Goal: Task Accomplishment & Management: Use online tool/utility

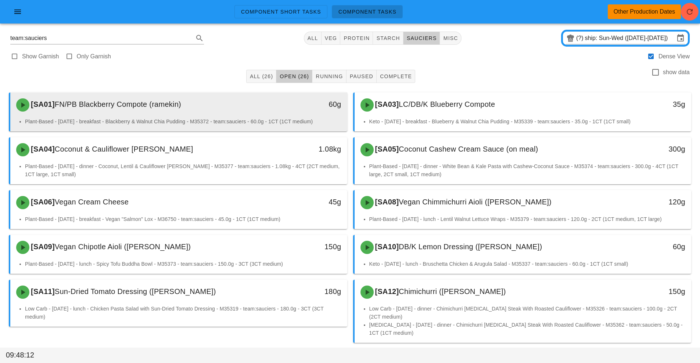
click at [263, 115] on div "60g" at bounding box center [303, 105] width 83 height 22
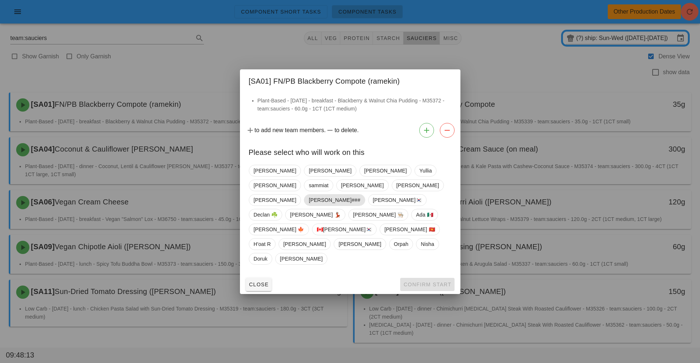
click at [313, 206] on span "[PERSON_NAME]###" at bounding box center [334, 200] width 51 height 11
click at [421, 282] on span "Confirm Start" at bounding box center [427, 285] width 48 height 6
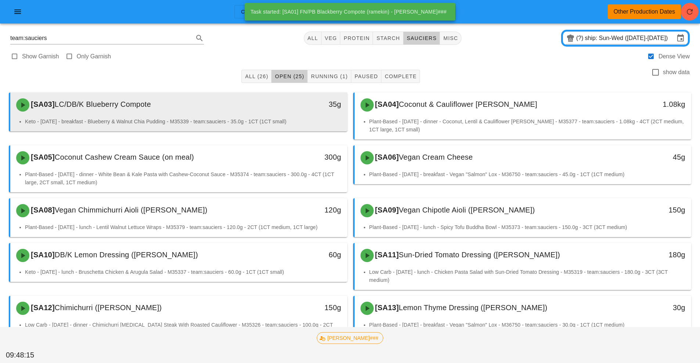
click at [214, 114] on div "[SA03] LC/DB/K Blueberry Compote" at bounding box center [137, 105] width 250 height 22
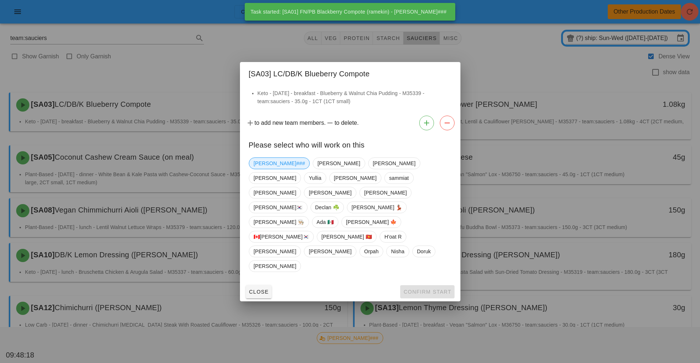
click at [263, 169] on span "[PERSON_NAME]###" at bounding box center [278, 163] width 51 height 11
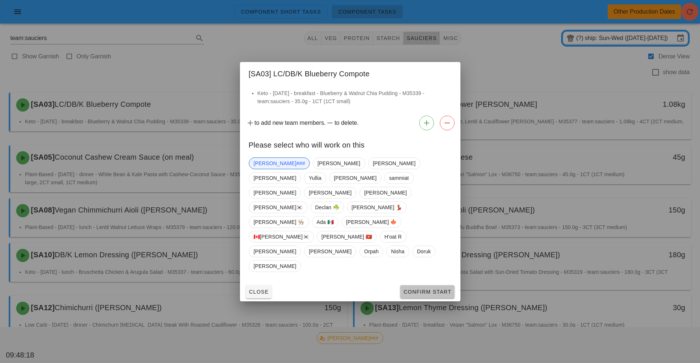
click at [423, 289] on span "Confirm Start" at bounding box center [427, 292] width 48 height 6
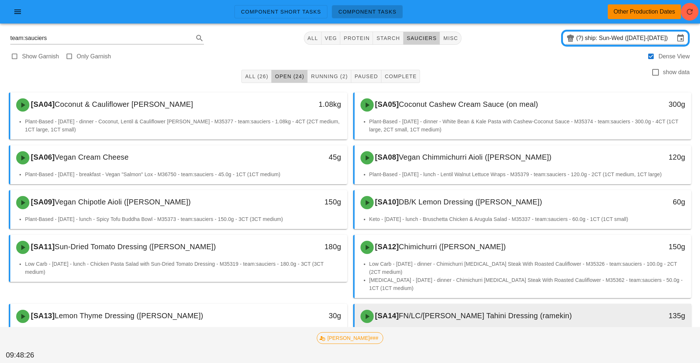
click at [451, 322] on div "[SA14] FN/LC/[PERSON_NAME] Tahini Dressing ([PERSON_NAME])" at bounding box center [481, 317] width 250 height 22
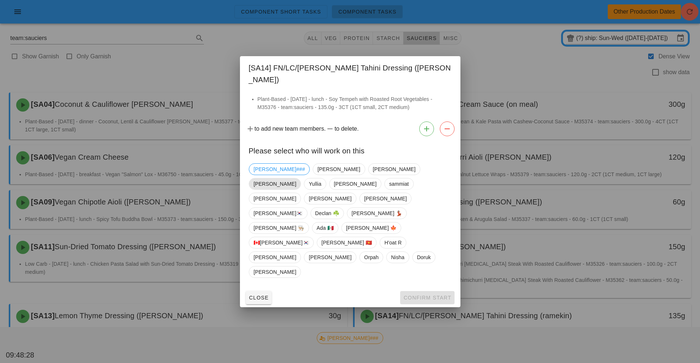
click at [296, 190] on span "[PERSON_NAME]" at bounding box center [274, 183] width 43 height 11
click at [429, 295] on span "Confirm Start" at bounding box center [427, 298] width 48 height 6
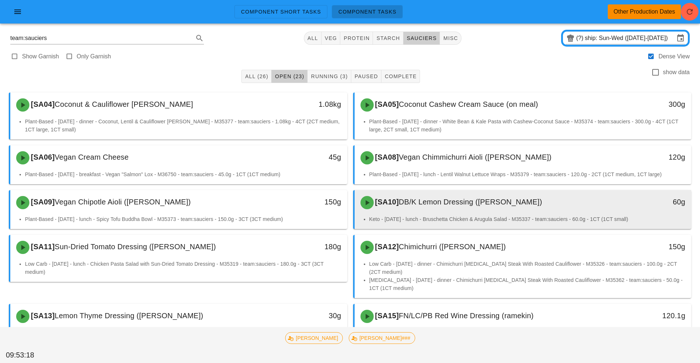
click at [448, 206] on span "DB/K Lemon Dressing ([PERSON_NAME])" at bounding box center [469, 202] width 143 height 8
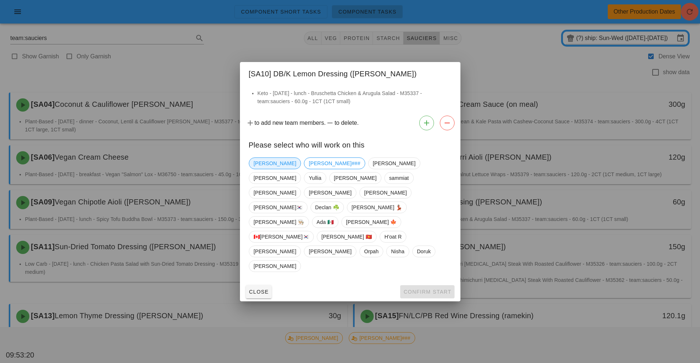
click at [264, 169] on span "[PERSON_NAME]" at bounding box center [274, 163] width 43 height 11
click at [429, 289] on span "Confirm Start" at bounding box center [427, 292] width 48 height 6
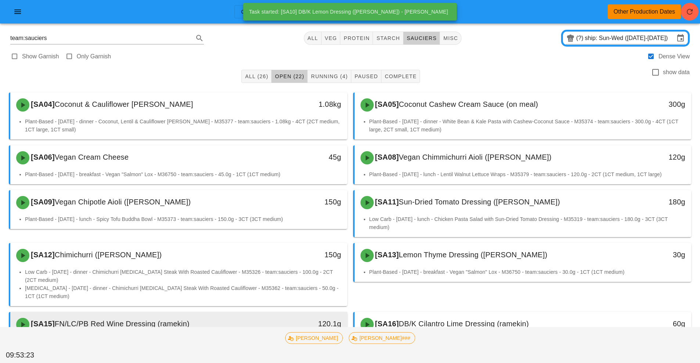
click at [257, 323] on div "[SA15] FN/LC/PB Red Wine Dressing (ramekin)" at bounding box center [137, 325] width 250 height 22
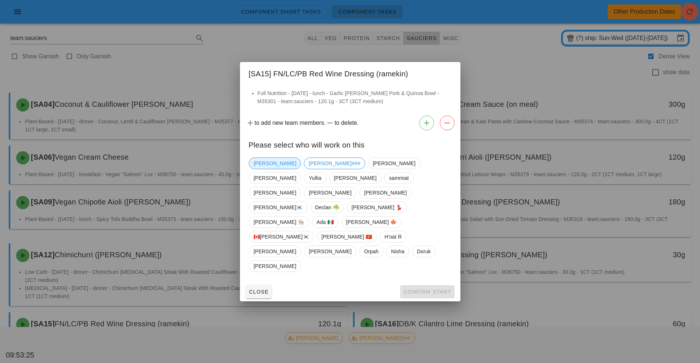
click at [259, 169] on span "[PERSON_NAME]" at bounding box center [274, 163] width 43 height 11
click at [418, 285] on button "Confirm Start" at bounding box center [427, 291] width 54 height 13
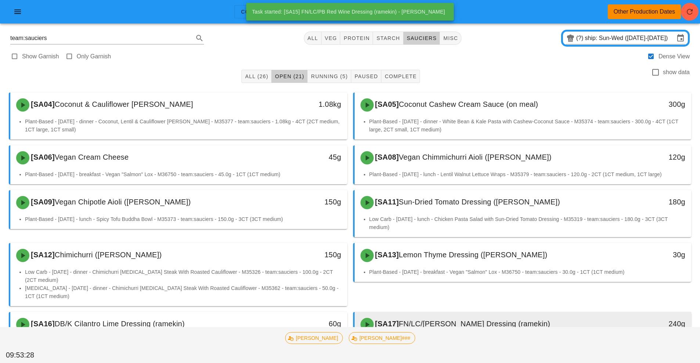
click at [432, 313] on div "[SA17] FN/LC/[PERSON_NAME] Dressing (ramekin) 240g" at bounding box center [522, 324] width 337 height 25
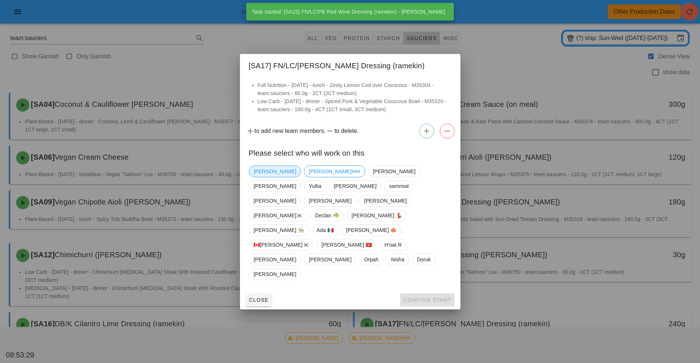
click at [258, 177] on span "[PERSON_NAME]" at bounding box center [274, 171] width 43 height 11
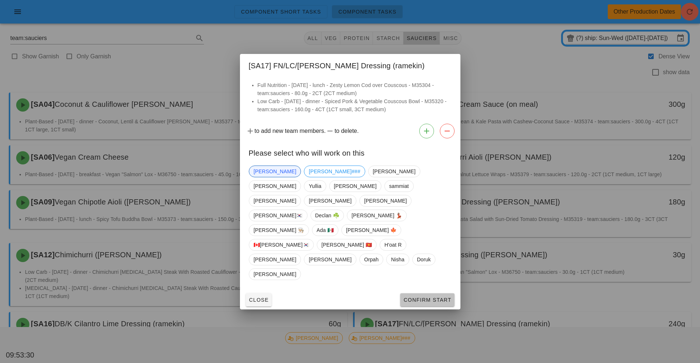
click at [428, 297] on span "Confirm Start" at bounding box center [427, 300] width 48 height 6
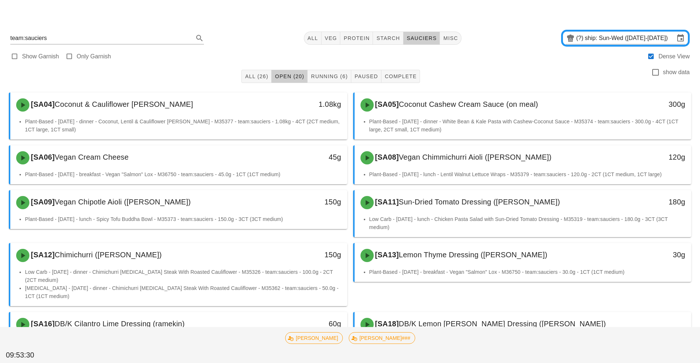
scroll to position [4, 0]
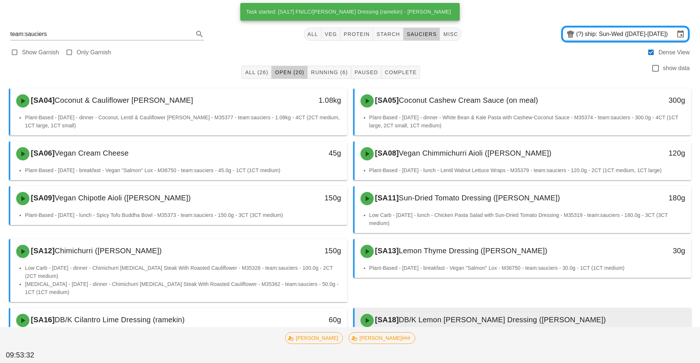
click at [416, 318] on span "DB/K Lemon [PERSON_NAME] Dressing ([PERSON_NAME])" at bounding box center [501, 320] width 207 height 8
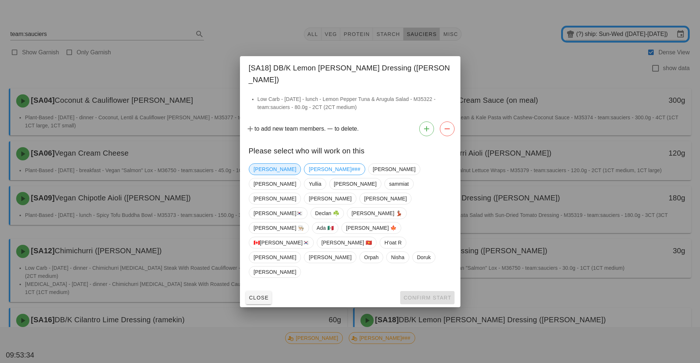
click at [258, 175] on span "[PERSON_NAME]" at bounding box center [274, 169] width 43 height 11
click at [425, 295] on span "Confirm Start" at bounding box center [427, 298] width 48 height 6
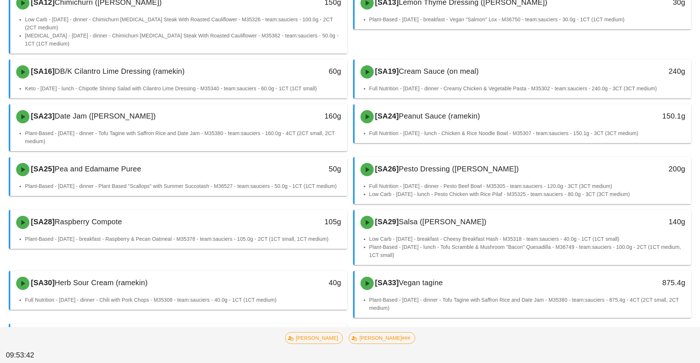
scroll to position [254, 0]
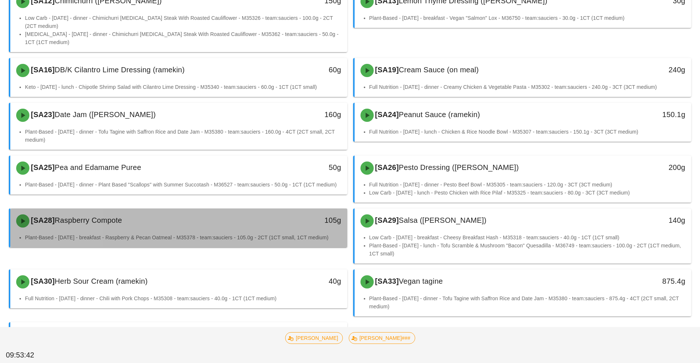
click at [248, 232] on div "[SA28] Raspberry Compote 105g" at bounding box center [178, 221] width 337 height 25
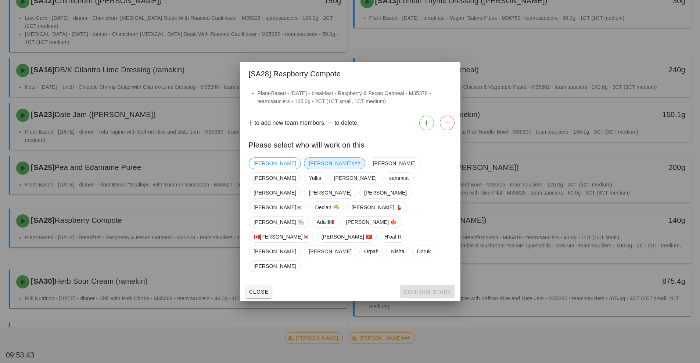
click at [309, 169] on span "[PERSON_NAME]###" at bounding box center [334, 163] width 51 height 11
click at [424, 289] on span "Confirm Start" at bounding box center [427, 292] width 48 height 6
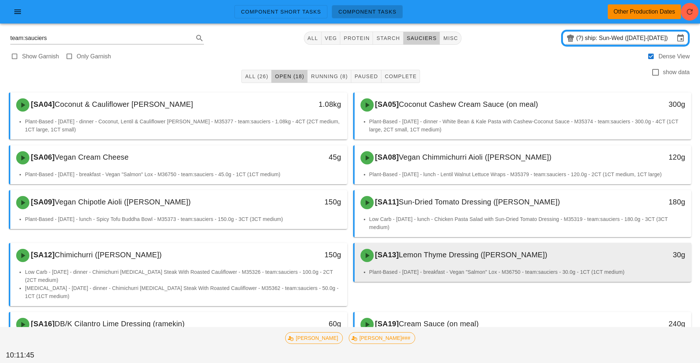
click at [437, 259] on span "Lemon Thyme Dressing ([PERSON_NAME])" at bounding box center [472, 255] width 148 height 8
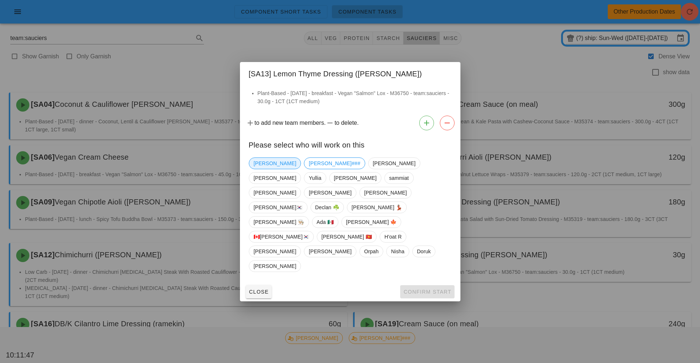
click at [264, 169] on span "[PERSON_NAME]" at bounding box center [274, 163] width 43 height 11
click at [430, 289] on span "Confirm Start" at bounding box center [427, 292] width 48 height 6
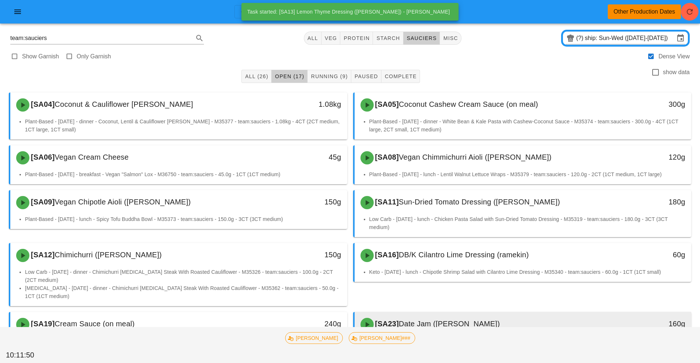
click at [440, 319] on div "[SA23] Date Jam ([PERSON_NAME])" at bounding box center [481, 325] width 250 height 22
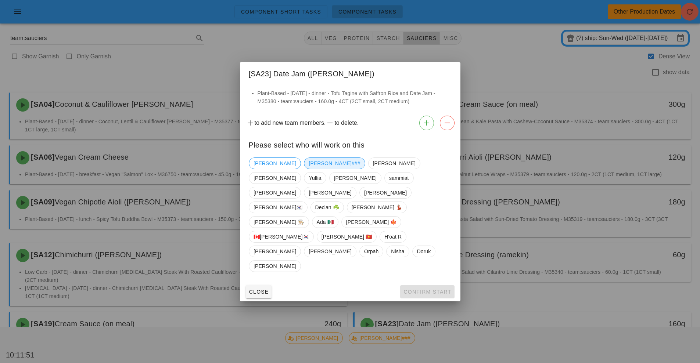
click at [309, 169] on span "[PERSON_NAME]###" at bounding box center [334, 163] width 51 height 11
click at [422, 289] on span "Confirm Start" at bounding box center [427, 292] width 48 height 6
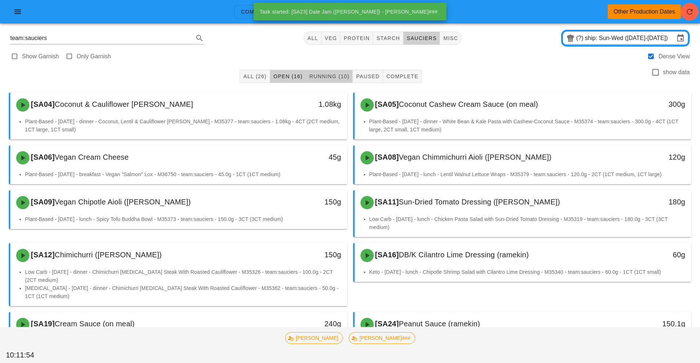
click at [330, 78] on span "Running (10)" at bounding box center [329, 76] width 40 height 6
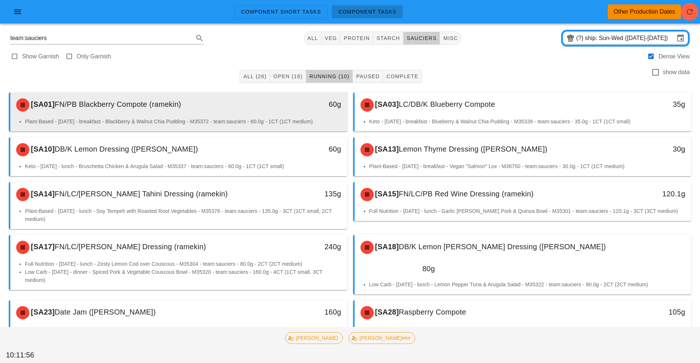
click at [257, 113] on div "[SA01] FN/PB Blackberry Compote (ramekin)" at bounding box center [137, 105] width 250 height 22
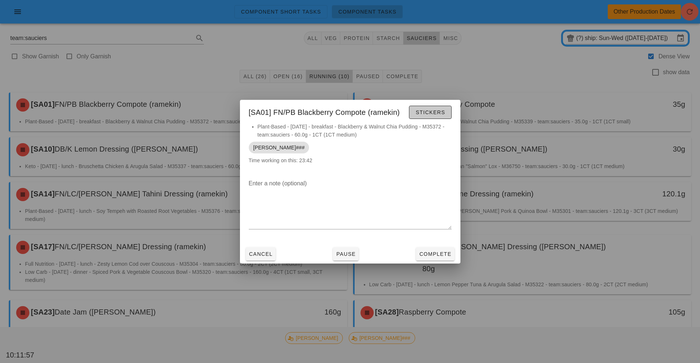
click at [430, 118] on button "Stickers" at bounding box center [430, 112] width 42 height 13
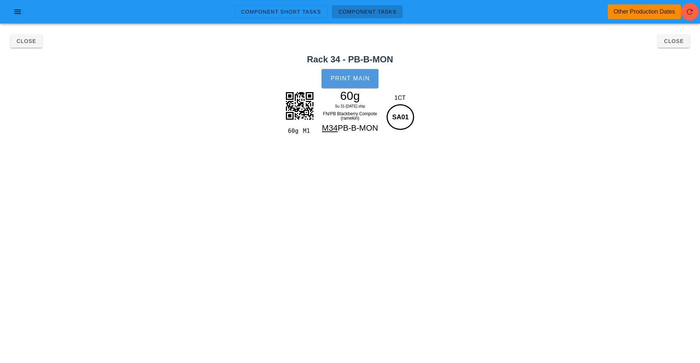
click at [362, 77] on span "Print Main" at bounding box center [350, 78] width 40 height 7
click at [25, 42] on span "Close" at bounding box center [26, 41] width 20 height 6
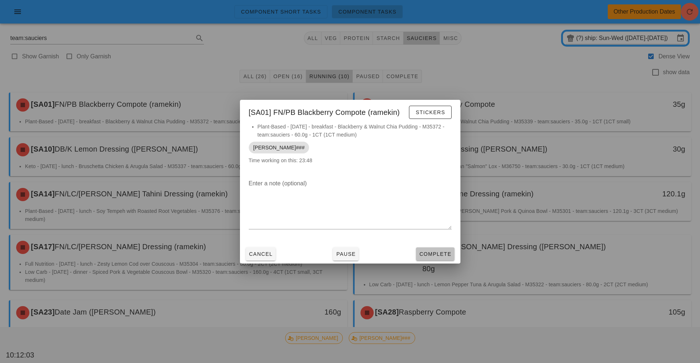
click at [434, 255] on span "Complete" at bounding box center [435, 254] width 32 height 6
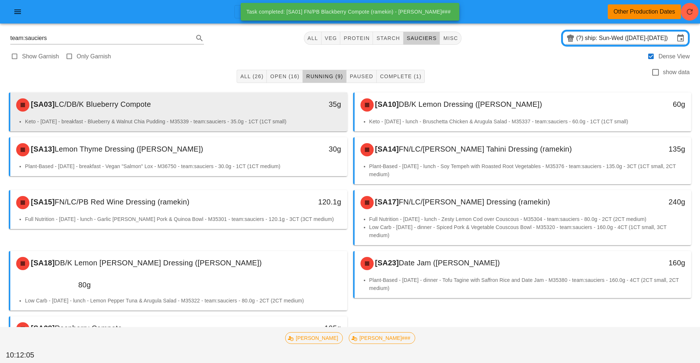
click at [257, 114] on div "[SA03] LC/DB/K Blueberry Compote" at bounding box center [137, 105] width 250 height 22
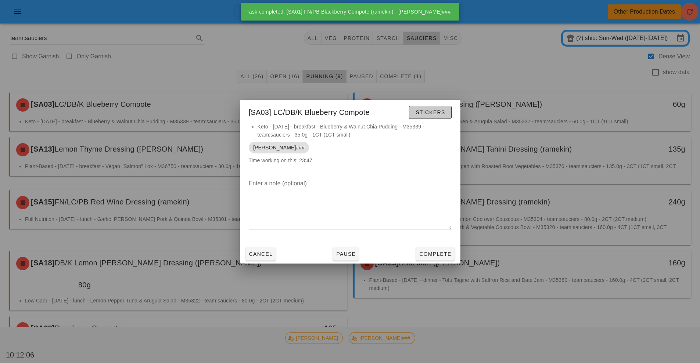
click at [428, 109] on span "Stickers" at bounding box center [430, 112] width 30 height 6
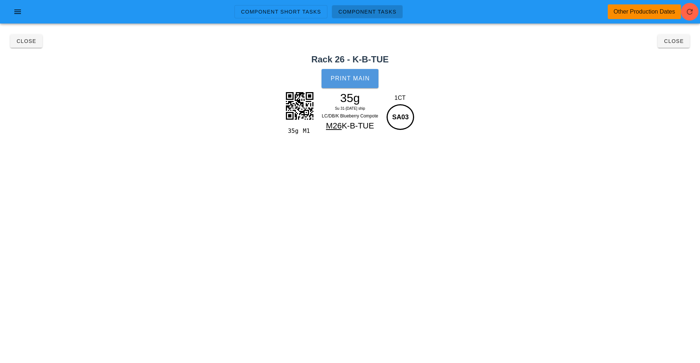
click at [351, 82] on span "Print Main" at bounding box center [350, 78] width 40 height 7
click at [26, 42] on span "Close" at bounding box center [26, 41] width 20 height 6
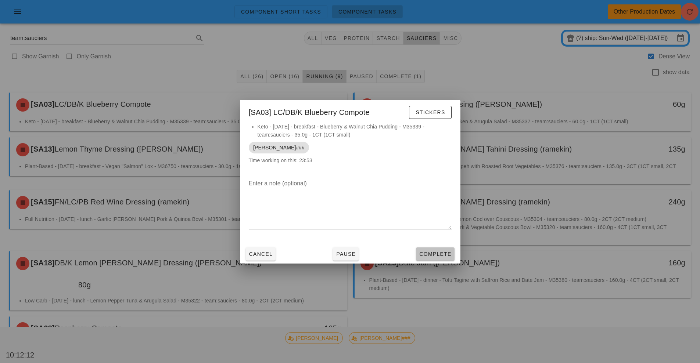
click at [441, 252] on span "Complete" at bounding box center [435, 254] width 32 height 6
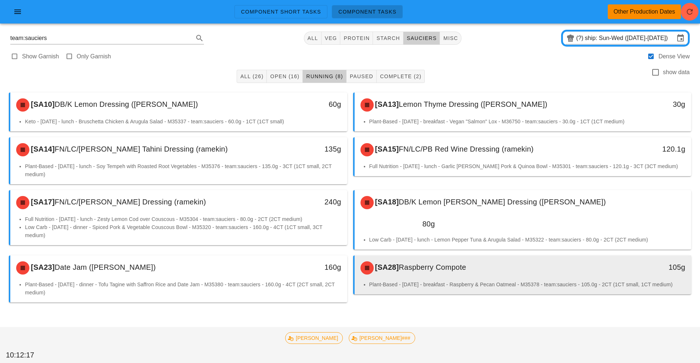
click at [438, 270] on div "[SA28] Raspberry Compote" at bounding box center [481, 268] width 250 height 22
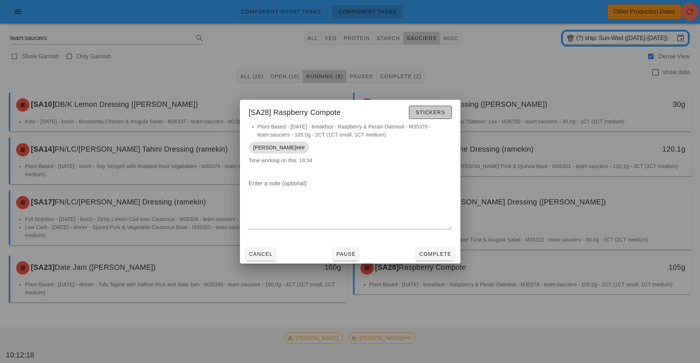
click at [431, 119] on button "Stickers" at bounding box center [430, 112] width 42 height 13
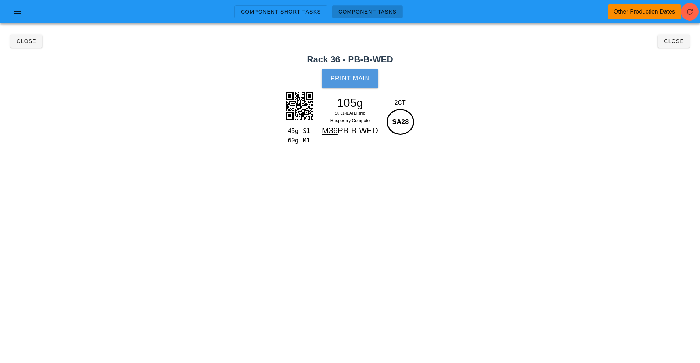
click at [358, 82] on button "Print Main" at bounding box center [349, 78] width 57 height 19
click at [29, 42] on span "Close" at bounding box center [26, 41] width 20 height 6
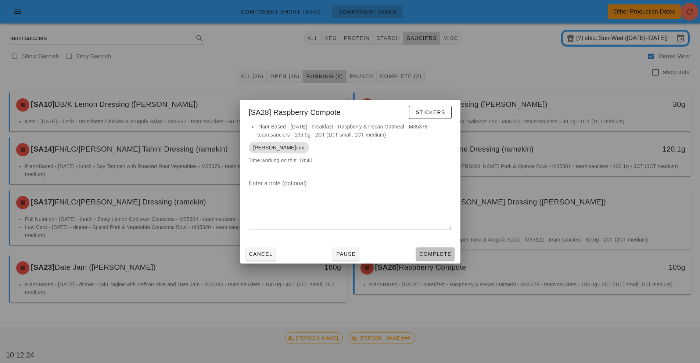
click at [442, 253] on span "Complete" at bounding box center [435, 254] width 32 height 6
